Goal: Find specific page/section: Locate a particular part of the current website

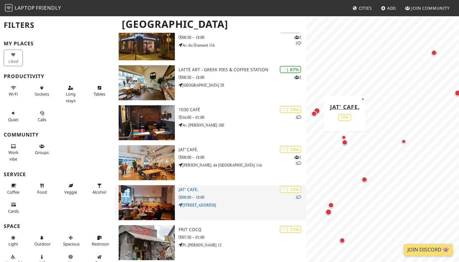
scroll to position [117, 0]
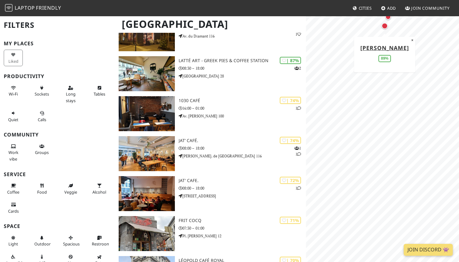
click at [384, 27] on div "Map marker" at bounding box center [385, 26] width 6 height 6
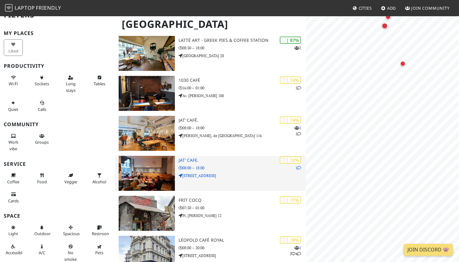
scroll to position [148, 0]
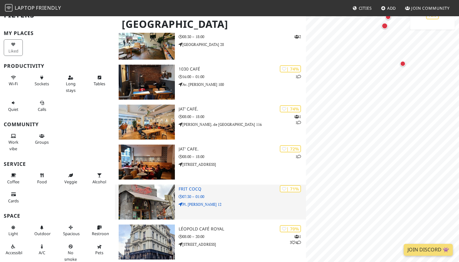
click at [140, 207] on img at bounding box center [147, 202] width 56 height 35
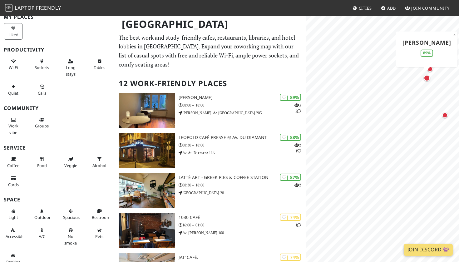
scroll to position [0, 0]
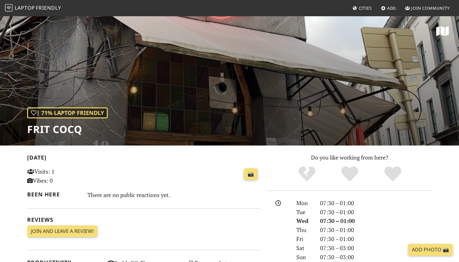
click at [195, 91] on div "| 71% Laptop Friendly Frit Cocq" at bounding box center [229, 81] width 459 height 130
